Goal: Task Accomplishment & Management: Use online tool/utility

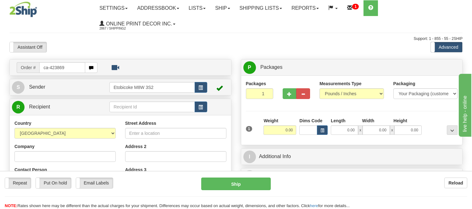
type input "ca-423869"
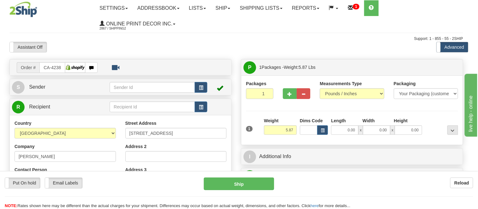
type input "[GEOGRAPHIC_DATA]"
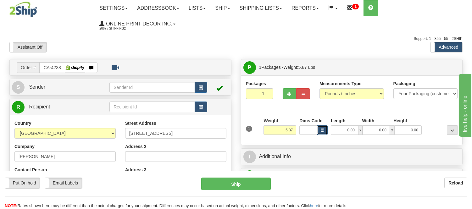
click at [323, 127] on button "button" at bounding box center [322, 130] width 11 height 9
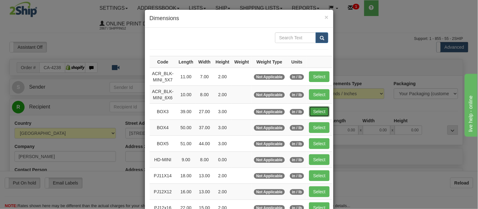
click at [313, 108] on button "Select" at bounding box center [319, 111] width 20 height 11
type input "BOX3"
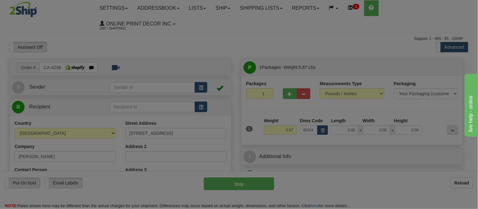
type input "39.00"
type input "27.00"
type input "3.00"
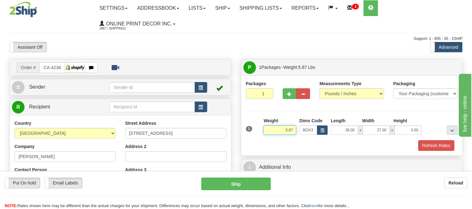
drag, startPoint x: 295, startPoint y: 131, endPoint x: 280, endPoint y: 131, distance: 15.4
click at [280, 131] on input "5.87" at bounding box center [280, 130] width 33 height 9
click at [427, 144] on button "Refresh Rates" at bounding box center [437, 145] width 36 height 11
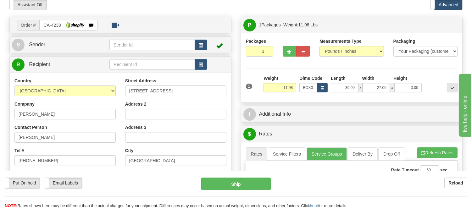
scroll to position [35, 0]
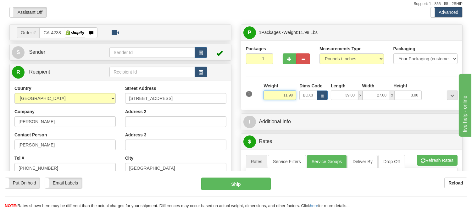
drag, startPoint x: 294, startPoint y: 95, endPoint x: 271, endPoint y: 96, distance: 22.7
click at [271, 96] on input "11.98" at bounding box center [280, 95] width 33 height 9
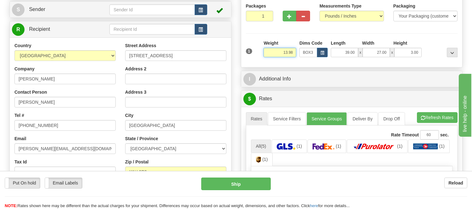
scroll to position [105, 0]
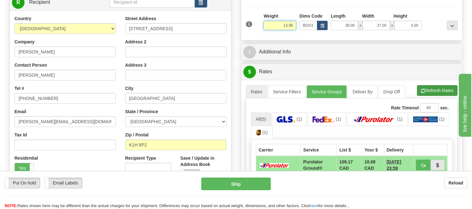
type input "13.98"
click at [434, 93] on li "Refresh Rates Cancel Rating" at bounding box center [437, 90] width 41 height 11
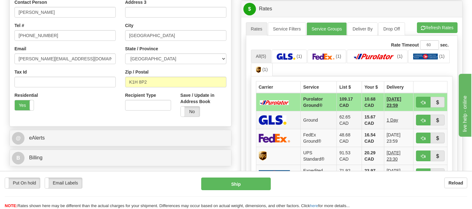
scroll to position [175, 0]
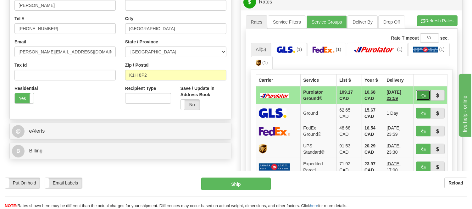
click at [426, 93] on button "button" at bounding box center [423, 95] width 14 height 11
type input "260"
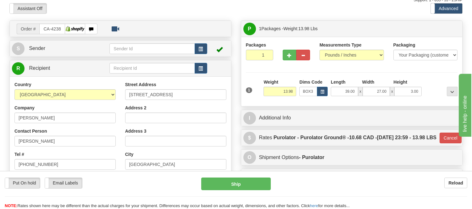
scroll to position [35, 0]
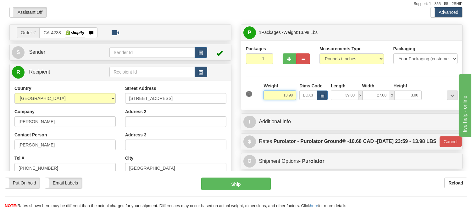
drag, startPoint x: 294, startPoint y: 95, endPoint x: 280, endPoint y: 95, distance: 13.9
click at [280, 95] on input "13.98" at bounding box center [280, 95] width 33 height 9
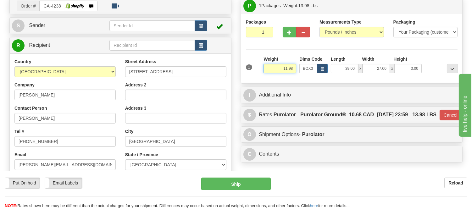
scroll to position [105, 0]
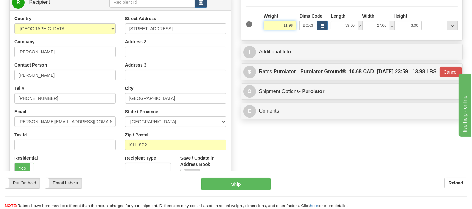
type input "11.98"
click at [429, 37] on div "Packages 1 1 Measurements Type" at bounding box center [352, 6] width 222 height 70
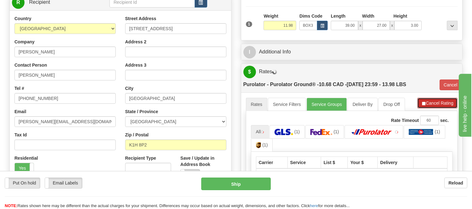
click at [423, 99] on button "Cancel Rating" at bounding box center [438, 103] width 40 height 11
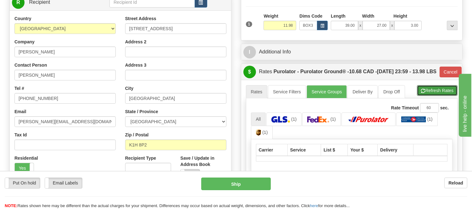
click at [423, 96] on button "Refresh Rates" at bounding box center [437, 90] width 41 height 11
type input "260"
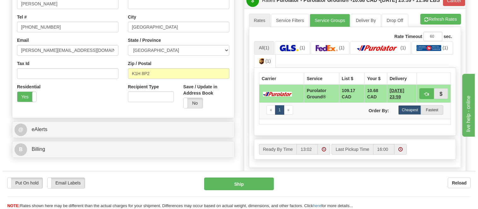
scroll to position [175, 0]
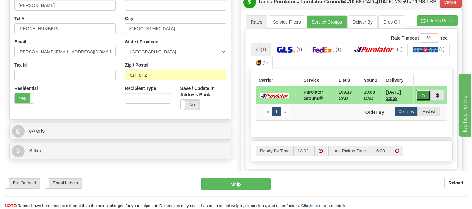
click at [425, 98] on span "button" at bounding box center [423, 96] width 4 height 4
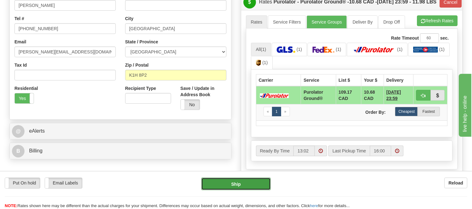
click at [264, 183] on button "Ship" at bounding box center [235, 184] width 69 height 13
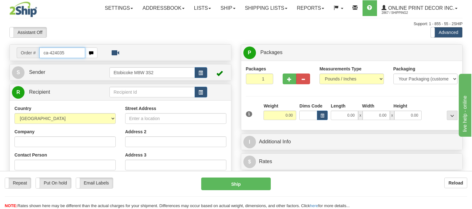
type input "ca-424035"
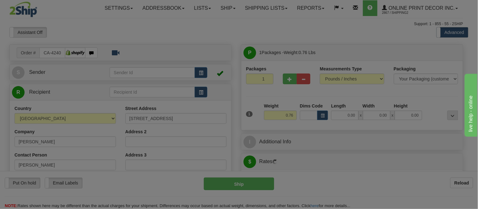
type input "KELSEY"
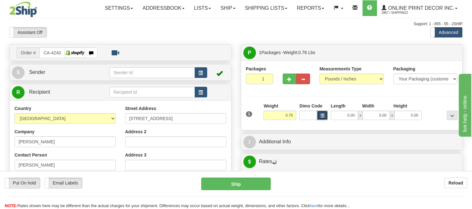
click at [326, 114] on button "button" at bounding box center [322, 115] width 11 height 9
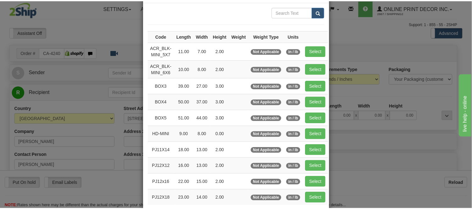
scroll to position [70, 0]
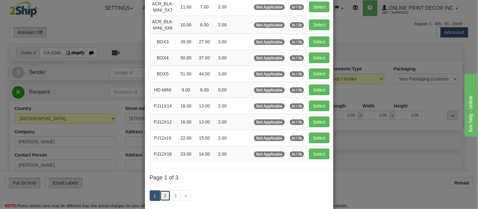
click at [163, 197] on link "2" at bounding box center [165, 196] width 11 height 11
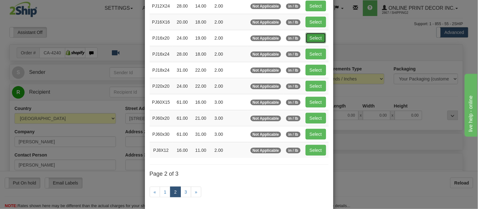
click at [312, 40] on button "Select" at bounding box center [315, 38] width 20 height 11
type input "PJ16x20"
type input "24.00"
type input "19.00"
type input "2.00"
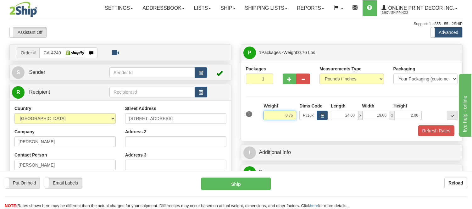
drag, startPoint x: 294, startPoint y: 115, endPoint x: 263, endPoint y: 120, distance: 31.9
click at [263, 120] on div "Weight 0.76" at bounding box center [280, 114] width 36 height 22
type input "1.98"
drag, startPoint x: 420, startPoint y: 116, endPoint x: 401, endPoint y: 117, distance: 19.0
click at [401, 117] on input "2.00" at bounding box center [408, 115] width 27 height 9
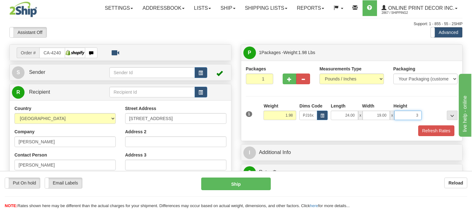
click button "Delete" at bounding box center [0, 0] width 0 height 0
type input "3.00"
click at [441, 135] on button "Refresh Rates" at bounding box center [437, 131] width 36 height 11
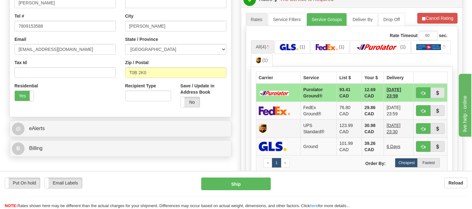
scroll to position [175, 0]
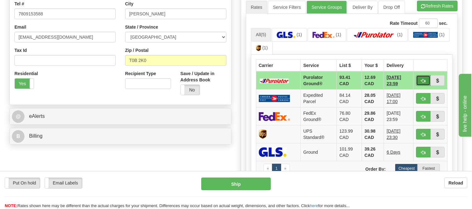
click at [425, 77] on button "button" at bounding box center [423, 80] width 14 height 11
type input "260"
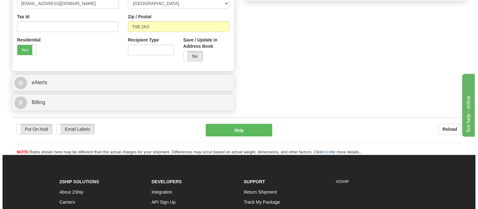
scroll to position [210, 0]
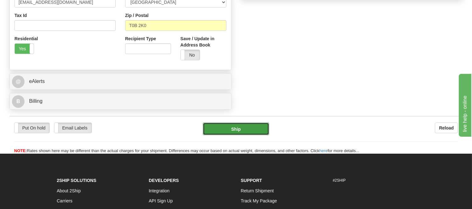
click at [261, 131] on button "Ship" at bounding box center [236, 129] width 66 height 13
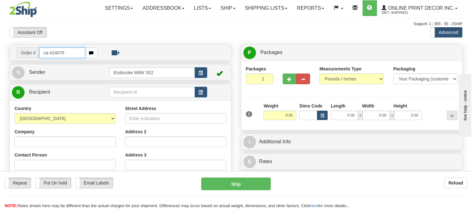
type input "ca-424076"
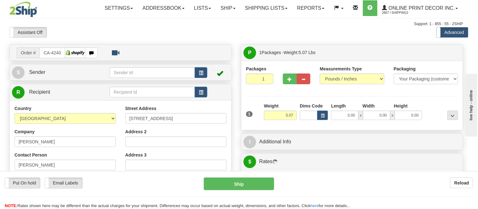
type input "EAST YORK"
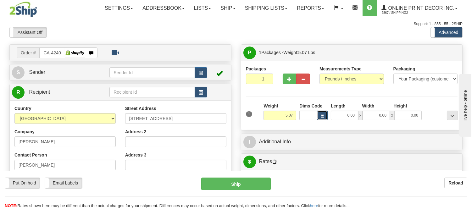
click at [323, 118] on span "button" at bounding box center [323, 115] width 4 height 3
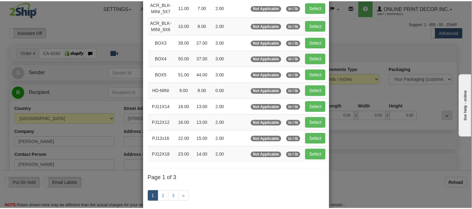
scroll to position [70, 0]
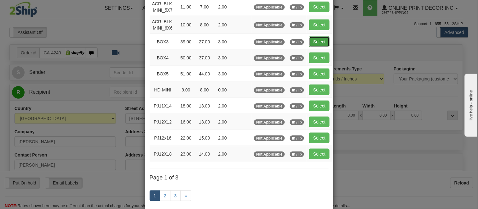
click at [309, 38] on button "Select" at bounding box center [319, 42] width 20 height 11
type input "BOX3"
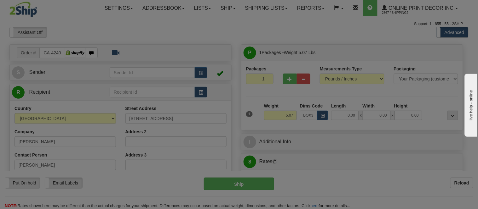
type input "39.00"
type input "27.00"
type input "3.00"
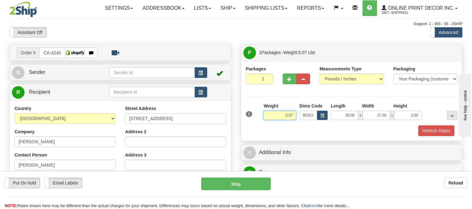
drag, startPoint x: 293, startPoint y: 115, endPoint x: 254, endPoint y: 124, distance: 40.4
click at [254, 124] on div "1 Weight 5.07 Dims Code BOX3" at bounding box center [352, 114] width 215 height 22
type input "11.98"
click at [432, 133] on button "Refresh Rates" at bounding box center [437, 131] width 36 height 11
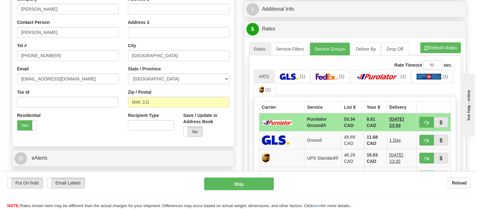
scroll to position [175, 0]
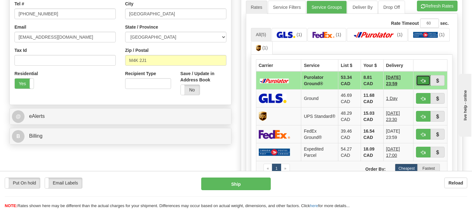
click at [423, 79] on span "button" at bounding box center [423, 81] width 4 height 4
type input "260"
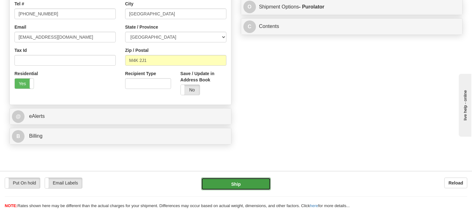
click at [224, 182] on button "Ship" at bounding box center [235, 184] width 69 height 13
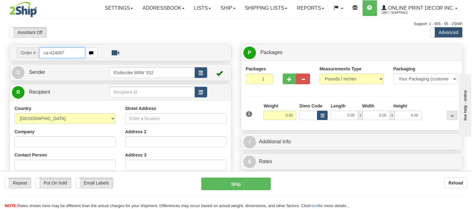
type input "ca-424087"
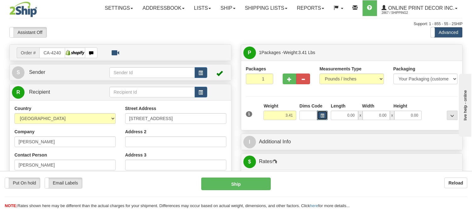
click at [321, 116] on span "button" at bounding box center [323, 115] width 4 height 3
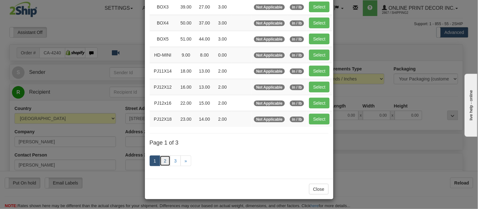
click at [164, 166] on link "2" at bounding box center [165, 161] width 11 height 11
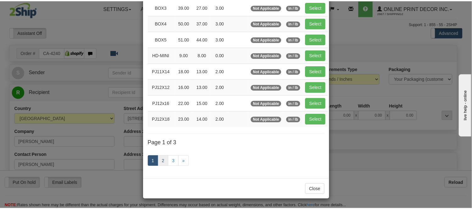
scroll to position [102, 0]
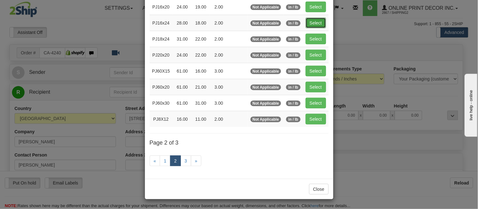
click at [315, 23] on button "Select" at bounding box center [315, 23] width 20 height 11
type input "PJ16x24"
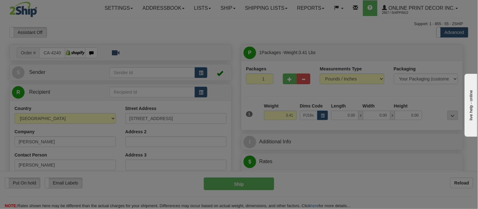
type input "28.00"
type input "18.00"
type input "2.00"
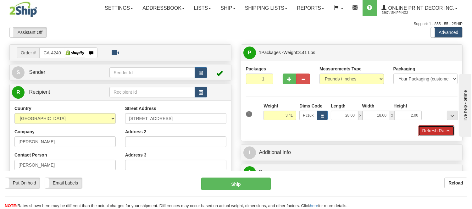
click at [426, 133] on button "Refresh Rates" at bounding box center [437, 131] width 36 height 11
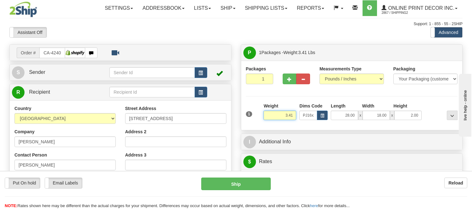
drag, startPoint x: 294, startPoint y: 112, endPoint x: 269, endPoint y: 114, distance: 25.6
click at [269, 114] on input "3.41" at bounding box center [280, 115] width 33 height 9
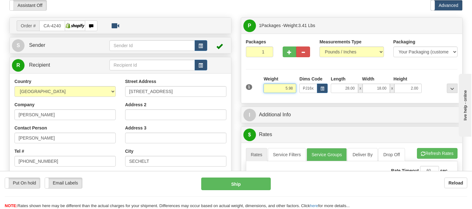
scroll to position [35, 0]
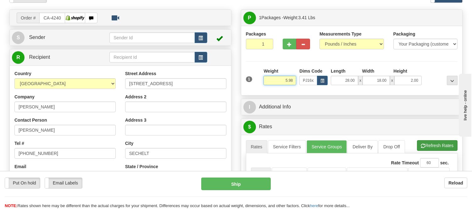
type input "5.98"
click at [436, 141] on li "Refresh Rates Cancel Rating" at bounding box center [437, 145] width 41 height 11
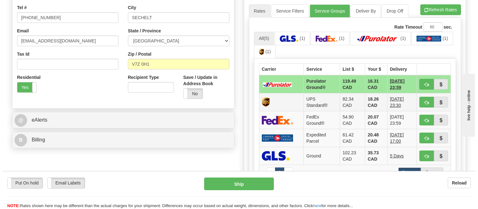
scroll to position [175, 0]
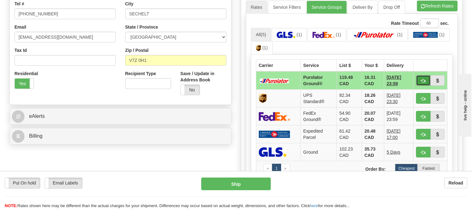
click at [417, 78] on button "button" at bounding box center [423, 80] width 14 height 11
type input "260"
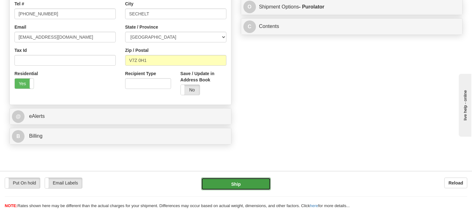
click at [240, 182] on button "Ship" at bounding box center [235, 184] width 69 height 13
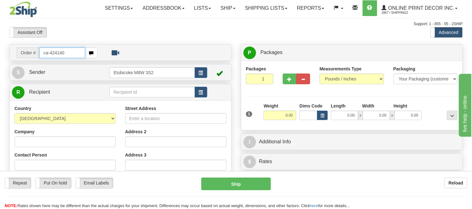
type input "ca-424140"
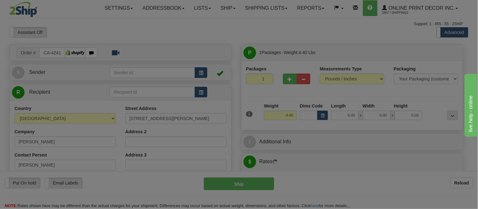
type input "SELKIRK"
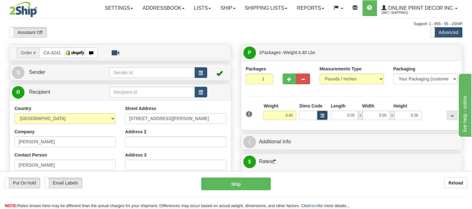
click at [321, 116] on span "button" at bounding box center [323, 115] width 4 height 3
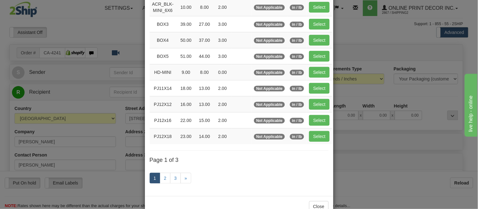
scroll to position [105, 0]
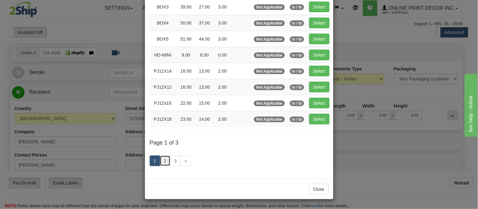
click at [160, 161] on link "2" at bounding box center [165, 161] width 11 height 11
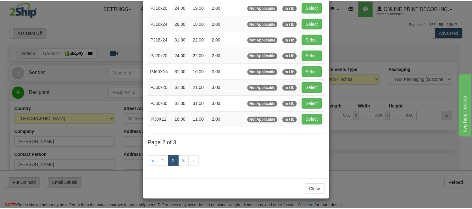
scroll to position [102, 0]
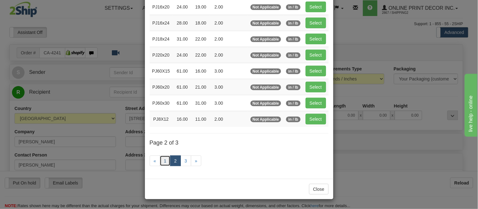
click at [162, 161] on link "1" at bounding box center [165, 161] width 11 height 11
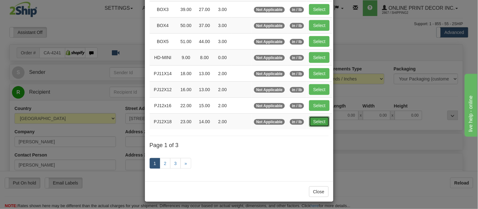
click at [311, 122] on button "Select" at bounding box center [319, 121] width 20 height 11
type input "PJ12X18"
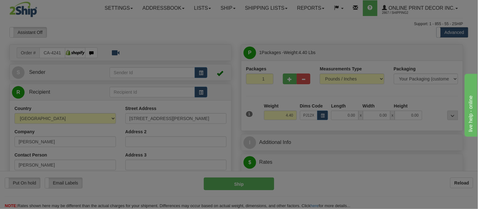
type input "23.00"
type input "14.00"
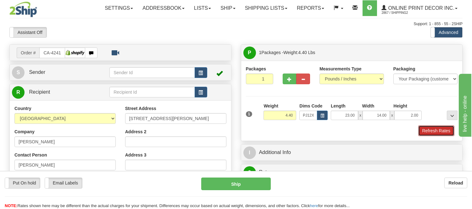
click at [445, 133] on button "Refresh Rates" at bounding box center [437, 131] width 36 height 11
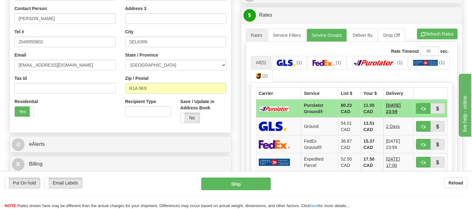
scroll to position [81, 0]
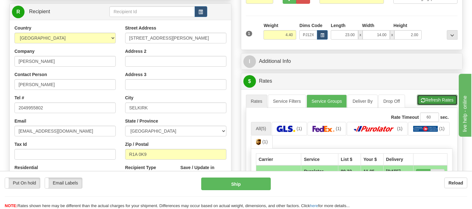
click at [449, 97] on button "Refresh Rates" at bounding box center [437, 100] width 41 height 11
drag, startPoint x: 420, startPoint y: 31, endPoint x: 408, endPoint y: 36, distance: 12.9
click at [408, 36] on input "2.00" at bounding box center [408, 34] width 27 height 9
click button "Delete" at bounding box center [0, 0] width 0 height 0
type input "4.00"
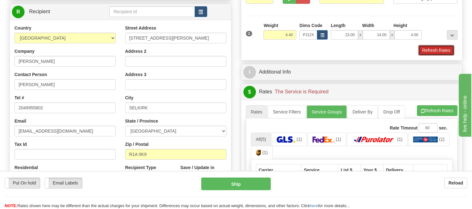
click at [433, 51] on button "Refresh Rates" at bounding box center [437, 50] width 36 height 11
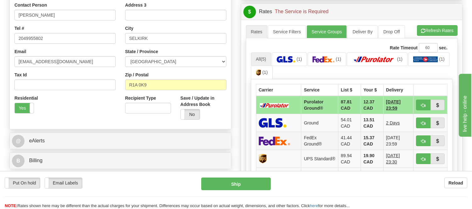
scroll to position [150, 0]
click at [421, 103] on span "button" at bounding box center [423, 105] width 4 height 4
type input "260"
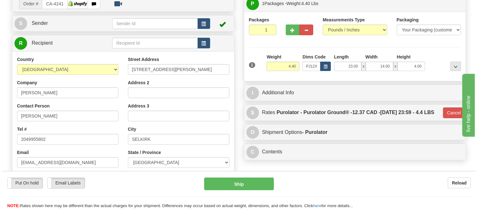
scroll to position [46, 0]
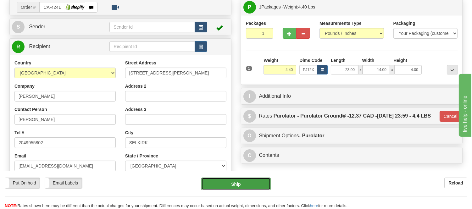
click at [251, 183] on button "Ship" at bounding box center [235, 184] width 69 height 13
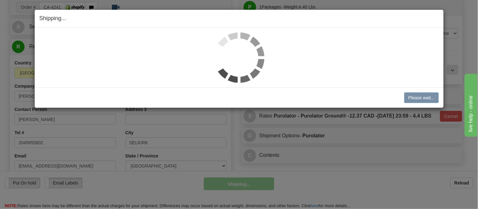
click at [251, 183] on div "Shipping... Your SHIPMENT will EXPIRE in Please wait... [PERSON_NAME] Shipment …" at bounding box center [239, 104] width 478 height 209
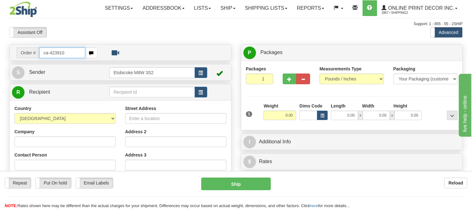
type input "ca-423910"
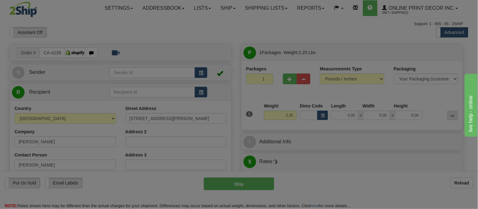
type input "DORION"
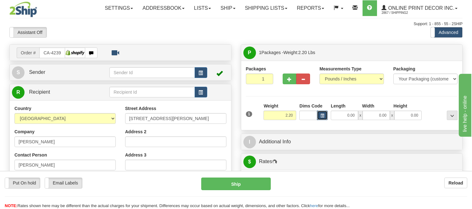
click at [320, 115] on button "button" at bounding box center [322, 115] width 11 height 9
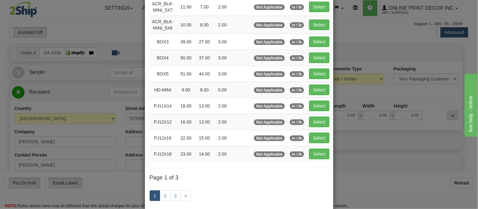
scroll to position [105, 0]
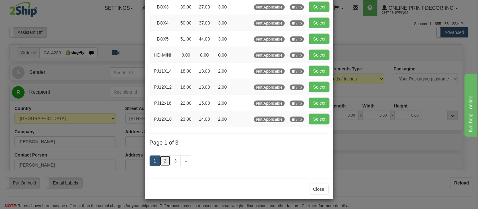
click at [163, 161] on link "2" at bounding box center [165, 161] width 11 height 11
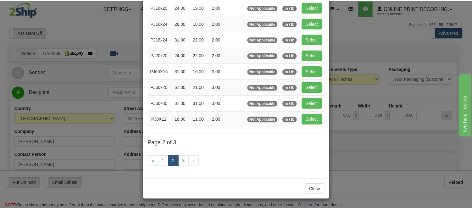
scroll to position [102, 0]
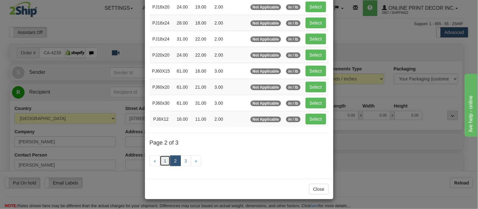
click at [160, 161] on link "1" at bounding box center [165, 161] width 11 height 11
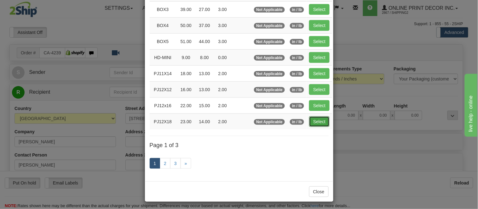
click at [319, 121] on button "Select" at bounding box center [319, 121] width 20 height 11
type input "PJ12X18"
type input "23.00"
type input "14.00"
type input "2.00"
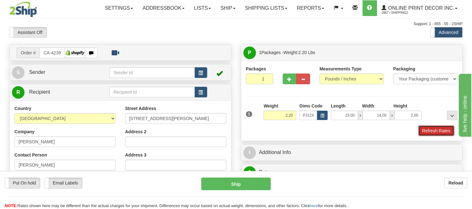
click at [435, 131] on button "Refresh Rates" at bounding box center [437, 131] width 36 height 11
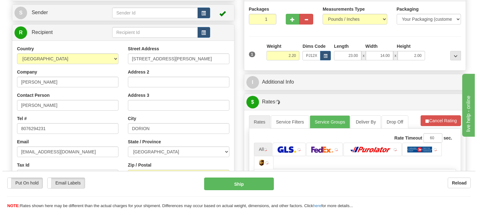
scroll to position [133, 0]
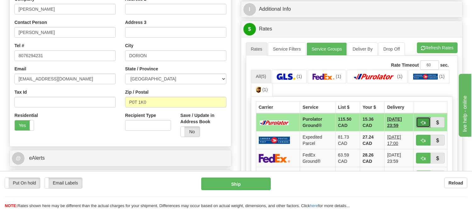
click at [423, 119] on button "button" at bounding box center [423, 122] width 14 height 11
type input "260"
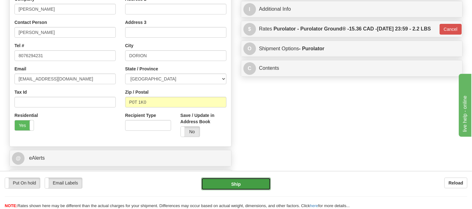
click at [235, 184] on button "Ship" at bounding box center [235, 184] width 69 height 13
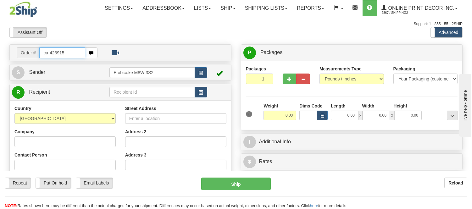
type input "ca-423915"
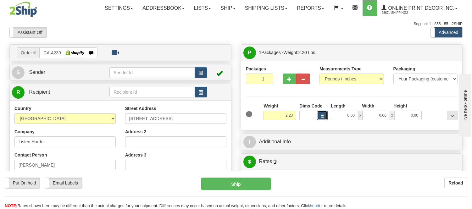
click at [323, 117] on span "button" at bounding box center [323, 115] width 4 height 3
type input "[GEOGRAPHIC_DATA]"
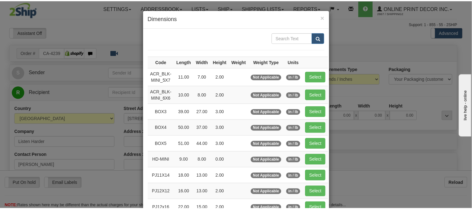
scroll to position [105, 0]
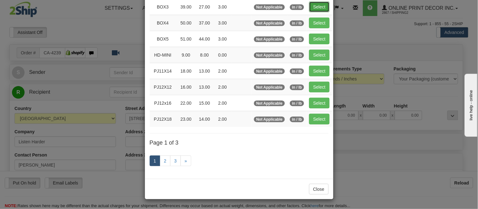
click at [313, 7] on button "Select" at bounding box center [319, 7] width 20 height 11
type input "BOX3"
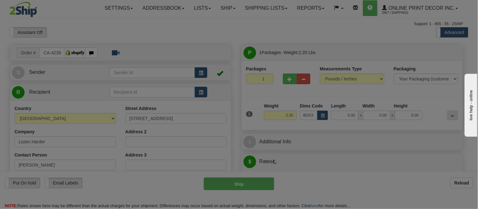
type input "39.00"
type input "27.00"
type input "3.00"
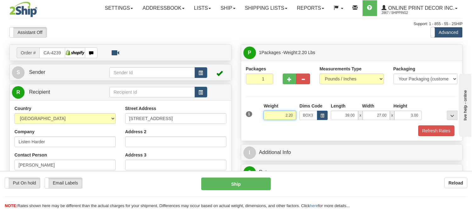
drag, startPoint x: 293, startPoint y: 115, endPoint x: 273, endPoint y: 111, distance: 20.6
click at [273, 111] on div "Weight 2.20" at bounding box center [280, 111] width 33 height 17
click at [440, 130] on button "Refresh Rates" at bounding box center [437, 131] width 36 height 11
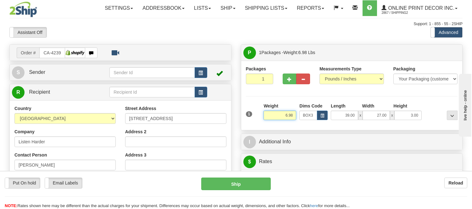
click at [288, 114] on input "6.98" at bounding box center [280, 115] width 33 height 9
type input "6.98"
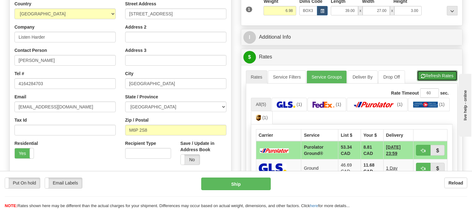
click at [431, 77] on button "Refresh Rates" at bounding box center [437, 76] width 41 height 11
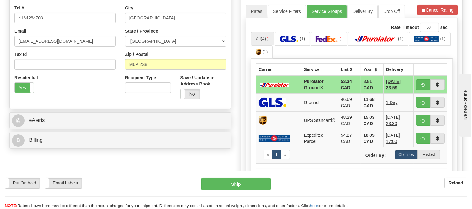
scroll to position [175, 0]
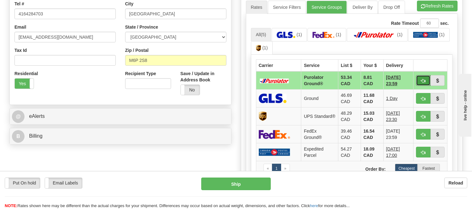
click at [424, 77] on button "button" at bounding box center [423, 80] width 14 height 11
type input "260"
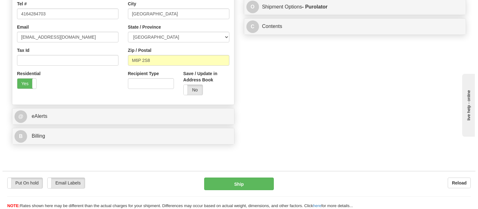
scroll to position [35, 0]
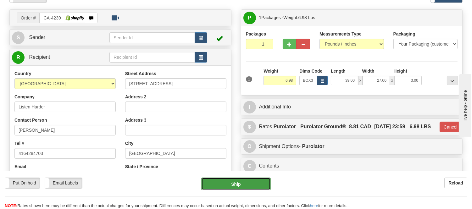
click at [241, 184] on button "Ship" at bounding box center [235, 184] width 69 height 13
